Goal: Information Seeking & Learning: Learn about a topic

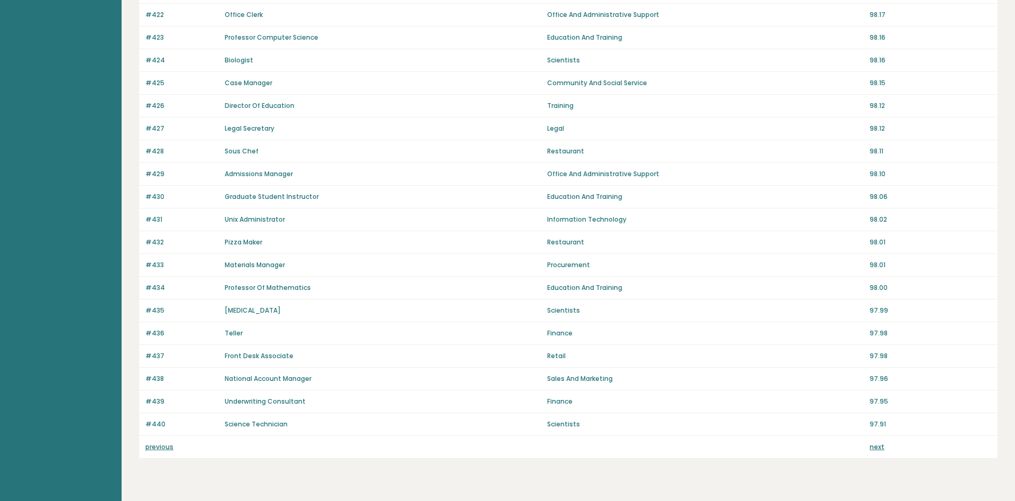
scroll to position [619, 0]
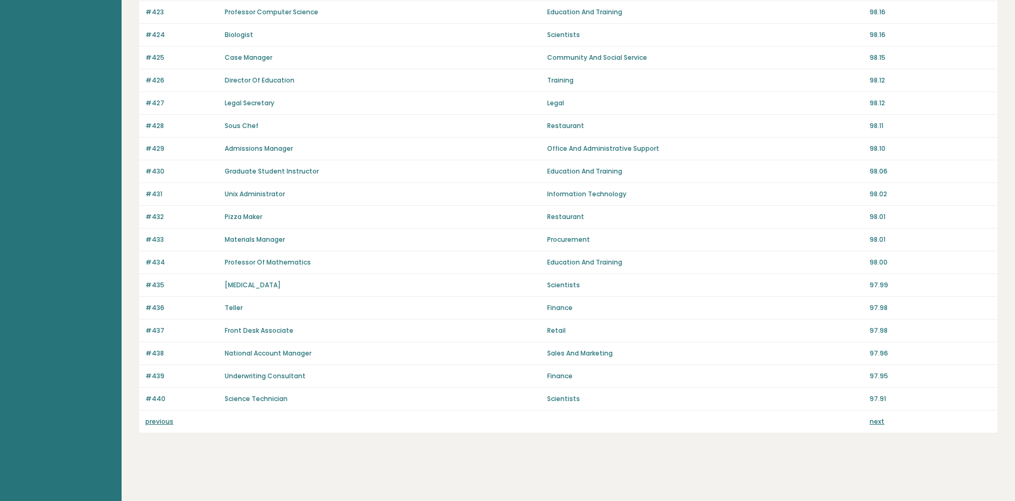
click at [878, 423] on link "next" at bounding box center [877, 421] width 15 height 9
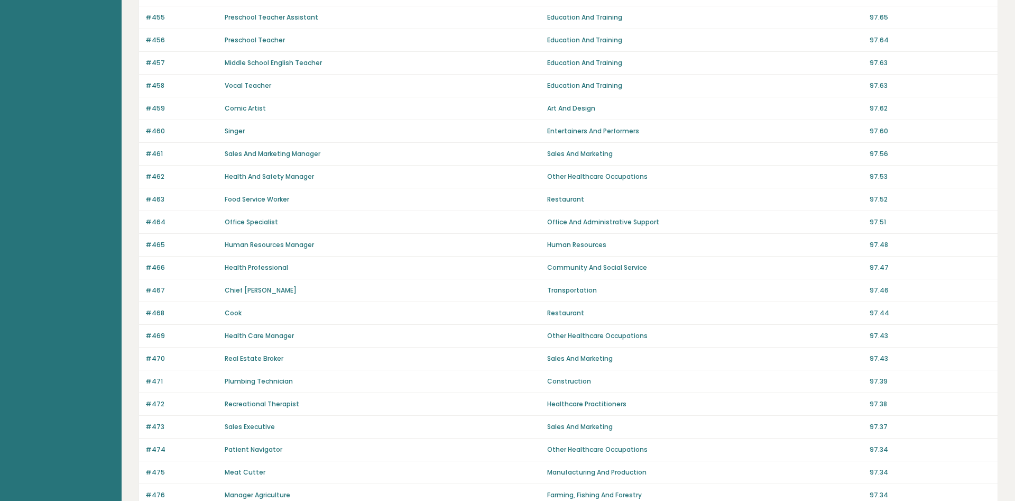
scroll to position [619, 0]
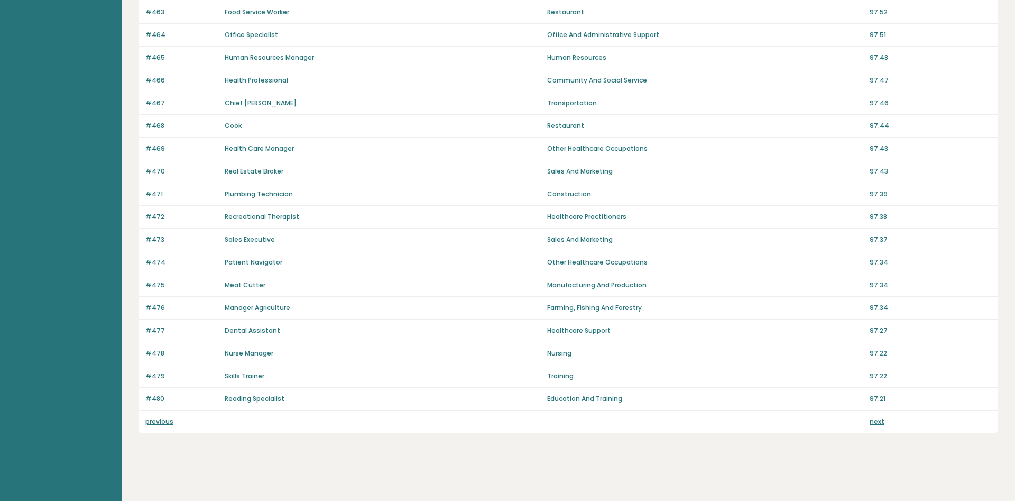
click at [874, 426] on div "previous next" at bounding box center [568, 421] width 859 height 22
click at [879, 422] on link "next" at bounding box center [877, 421] width 15 height 9
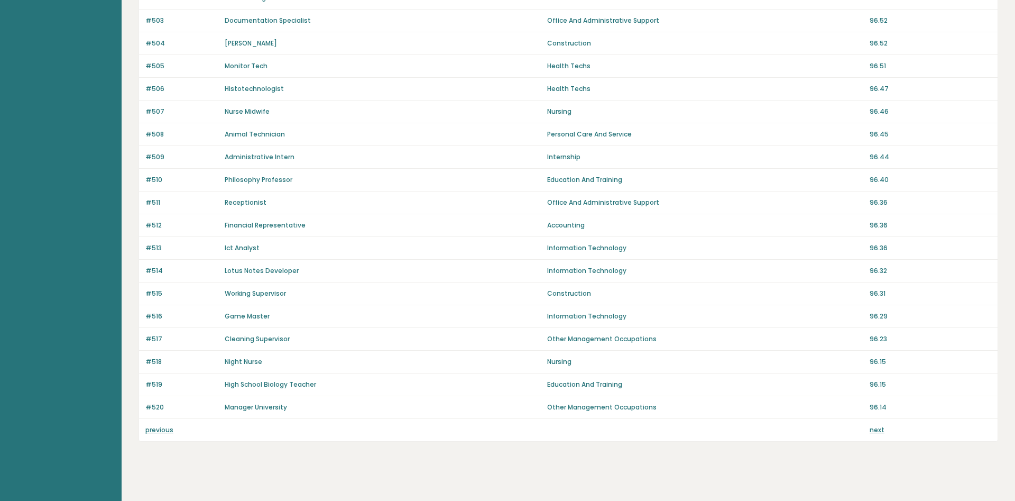
scroll to position [619, 0]
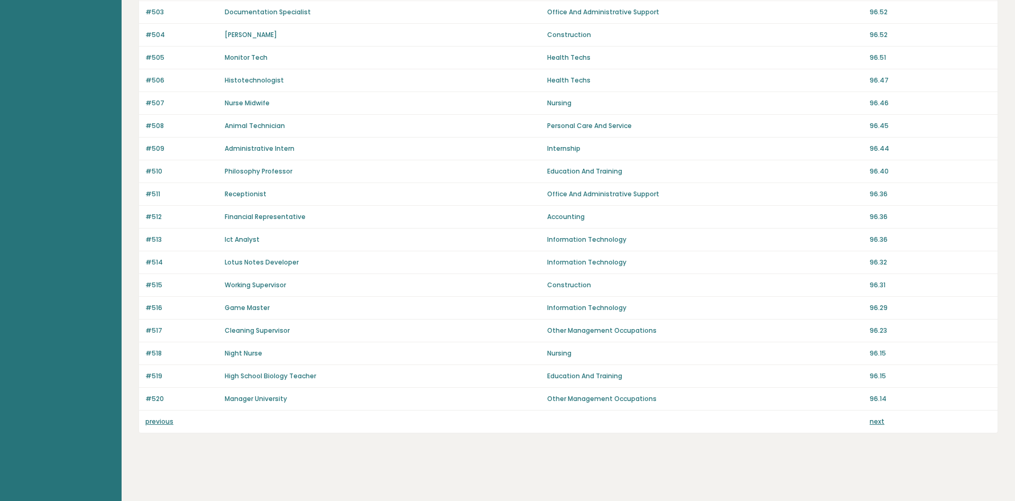
click at [879, 419] on link "next" at bounding box center [877, 421] width 15 height 9
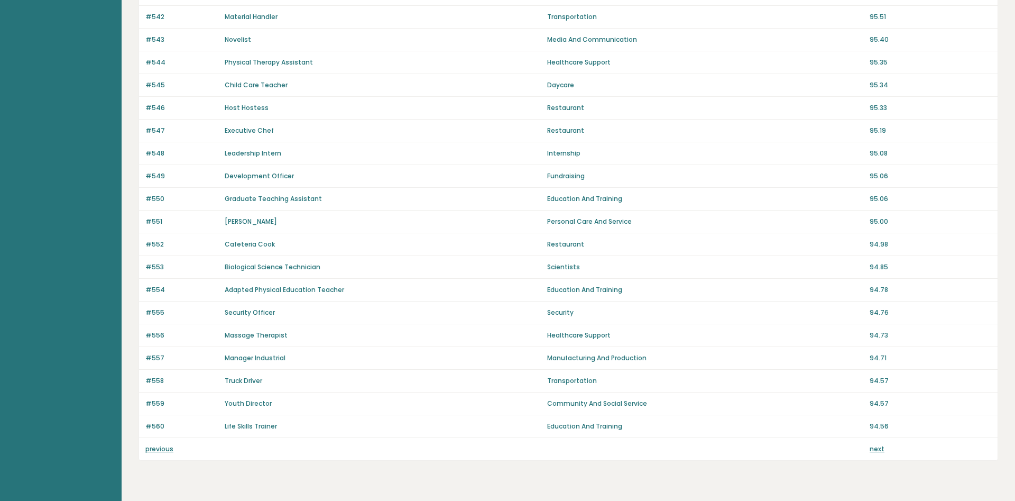
scroll to position [619, 0]
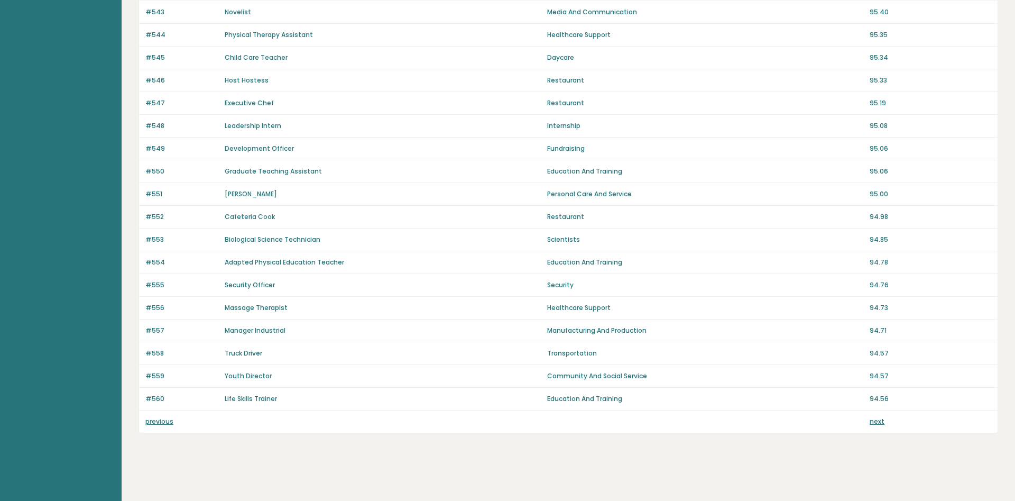
click at [877, 419] on link "next" at bounding box center [877, 421] width 15 height 9
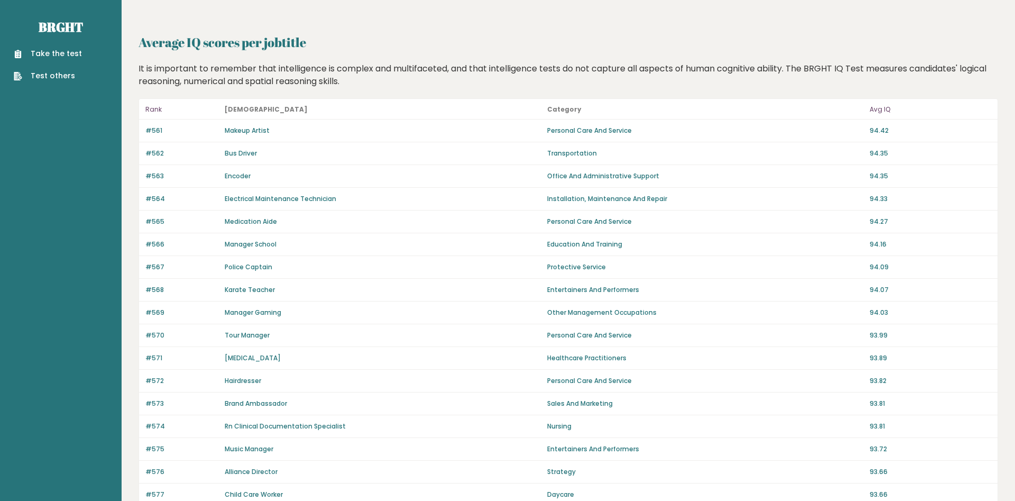
click at [53, 51] on link "Take the test" at bounding box center [48, 53] width 68 height 11
